Goal: Task Accomplishment & Management: Manage account settings

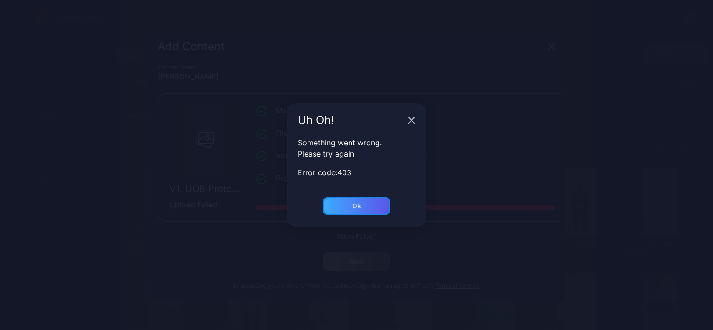
click at [364, 200] on div "Ok" at bounding box center [356, 206] width 67 height 19
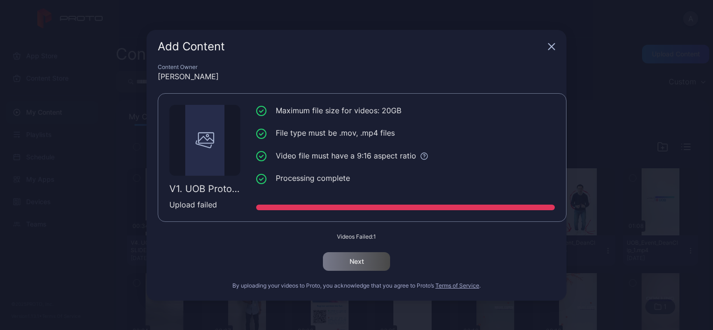
click at [543, 55] on div "Add Content" at bounding box center [357, 47] width 420 height 34
click at [551, 50] on icon "button" at bounding box center [551, 46] width 7 height 7
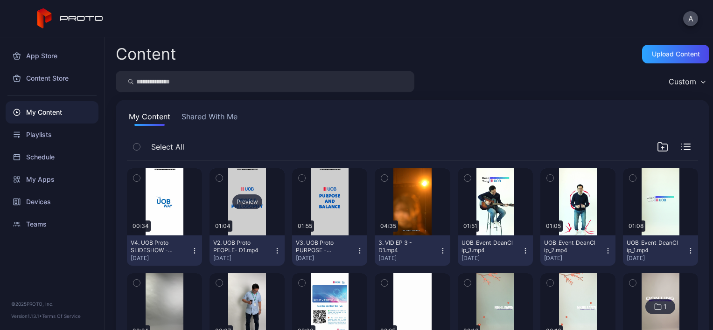
click at [251, 234] on div "Preview" at bounding box center [247, 202] width 75 height 67
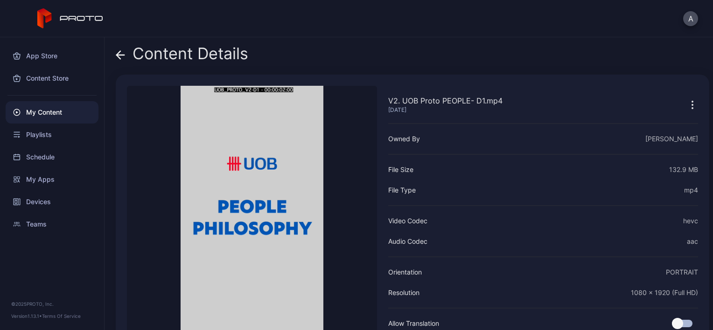
click at [120, 56] on icon at bounding box center [120, 54] width 9 height 9
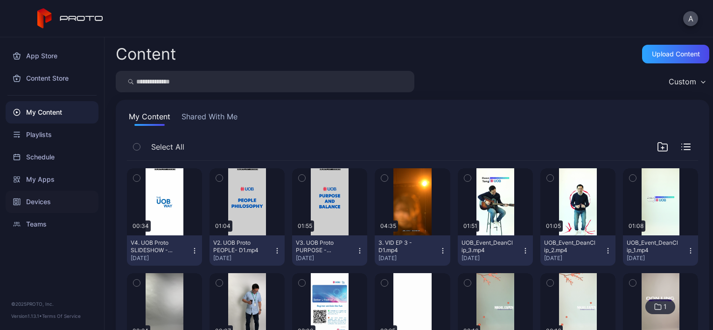
click at [45, 206] on div "Devices" at bounding box center [52, 202] width 93 height 22
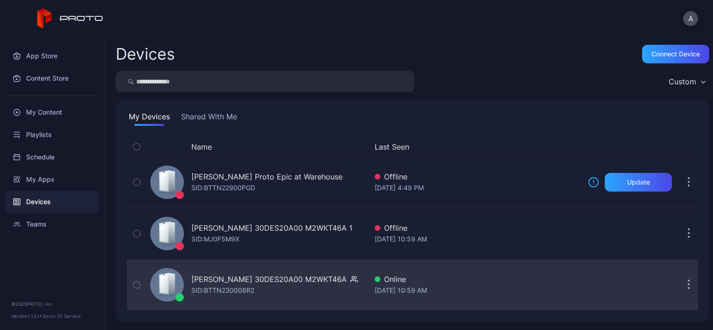
click at [194, 286] on div "SID: BTTN230008R2" at bounding box center [222, 290] width 63 height 11
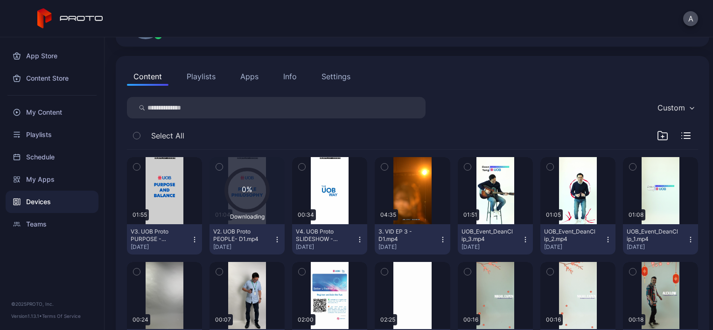
scroll to position [84, 0]
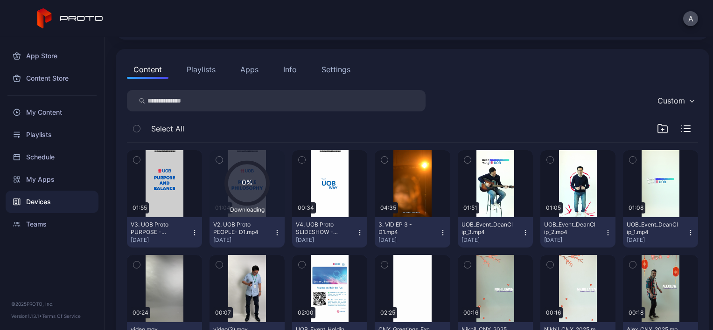
click at [231, 218] on button "V2. UOB Proto PEOPLE- D1.mp4 [DATE]" at bounding box center [247, 233] width 75 height 30
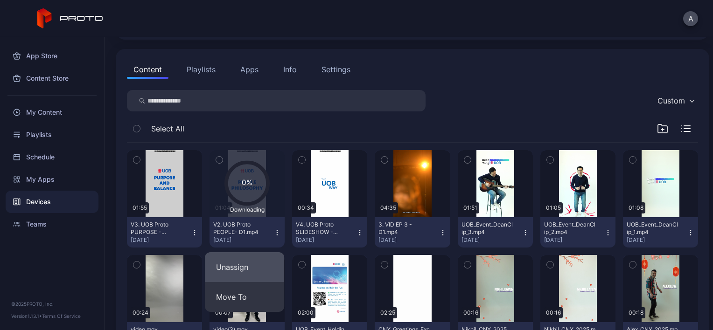
click at [226, 269] on button "Unassign" at bounding box center [244, 268] width 79 height 30
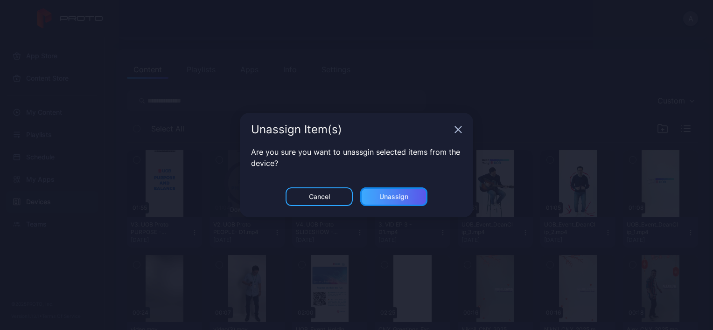
click at [377, 192] on div "Unassign" at bounding box center [393, 197] width 67 height 19
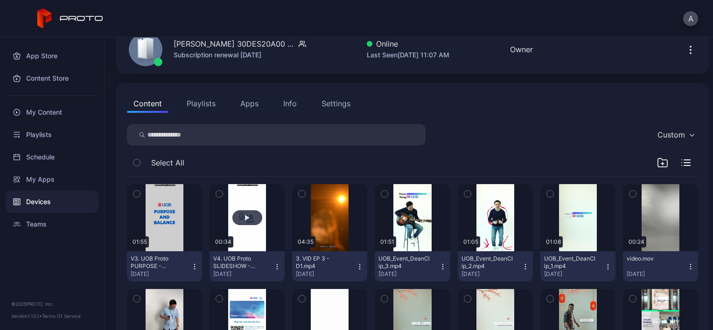
scroll to position [50, 0]
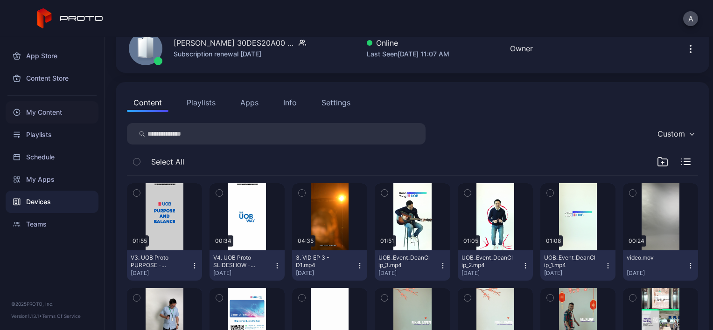
click at [40, 106] on div "My Content" at bounding box center [52, 112] width 93 height 22
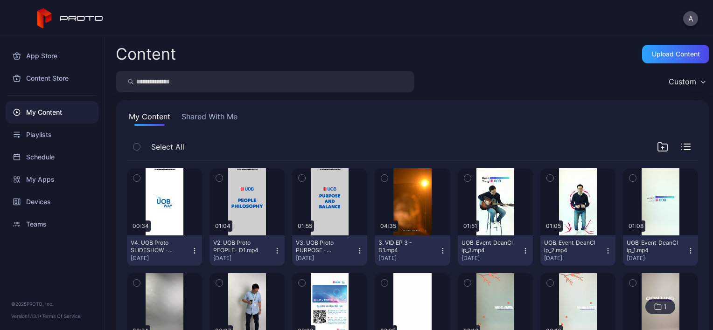
click at [216, 184] on button "button" at bounding box center [220, 179] width 20 height 20
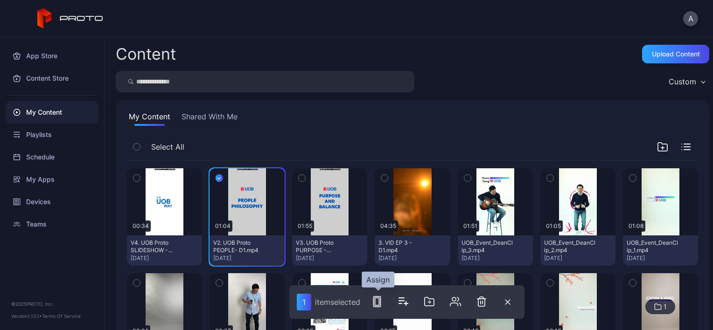
click at [380, 304] on rect "button" at bounding box center [377, 301] width 4 height 7
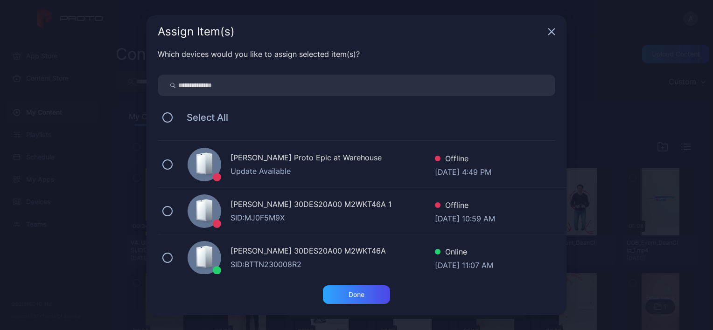
click at [185, 258] on div "[PERSON_NAME] 30DES20A00 M2WKT46A SID: BTTN230008R2 Online [DATE] 11:07 AM" at bounding box center [362, 258] width 409 height 47
click at [345, 290] on div "Done" at bounding box center [356, 295] width 67 height 19
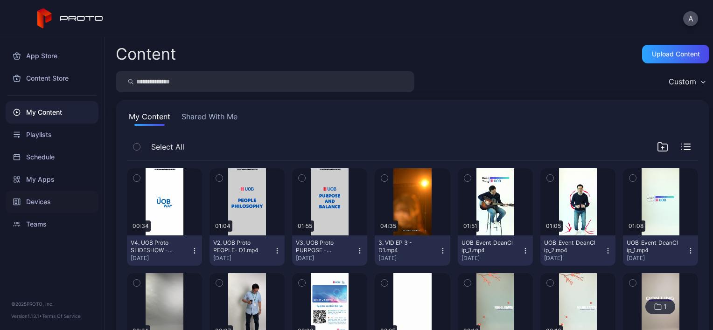
click at [26, 205] on div "Devices" at bounding box center [52, 202] width 93 height 22
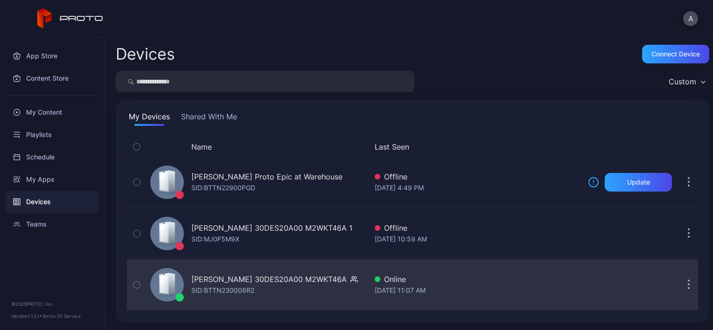
click at [246, 279] on div "[PERSON_NAME] 30DES20A00 M2WKT46A" at bounding box center [268, 279] width 155 height 11
